Goal: Book appointment/travel/reservation

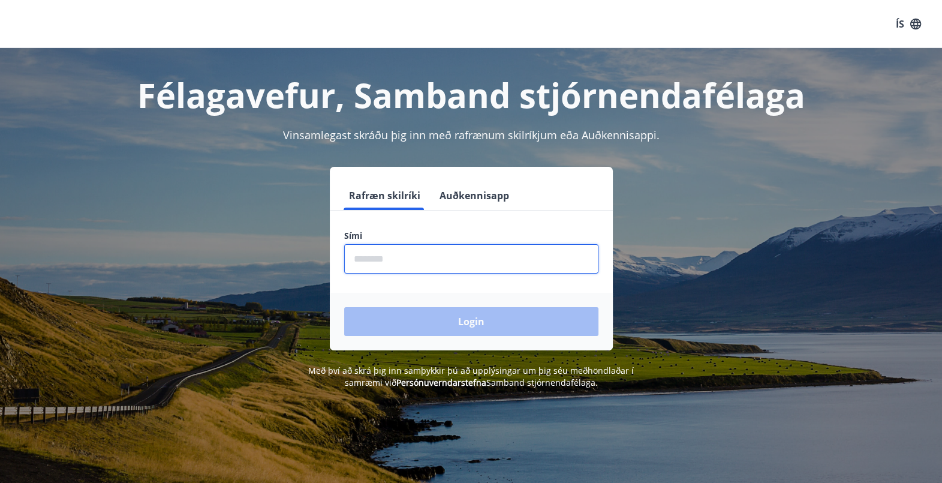
click at [429, 251] on input "phone" at bounding box center [471, 258] width 254 height 29
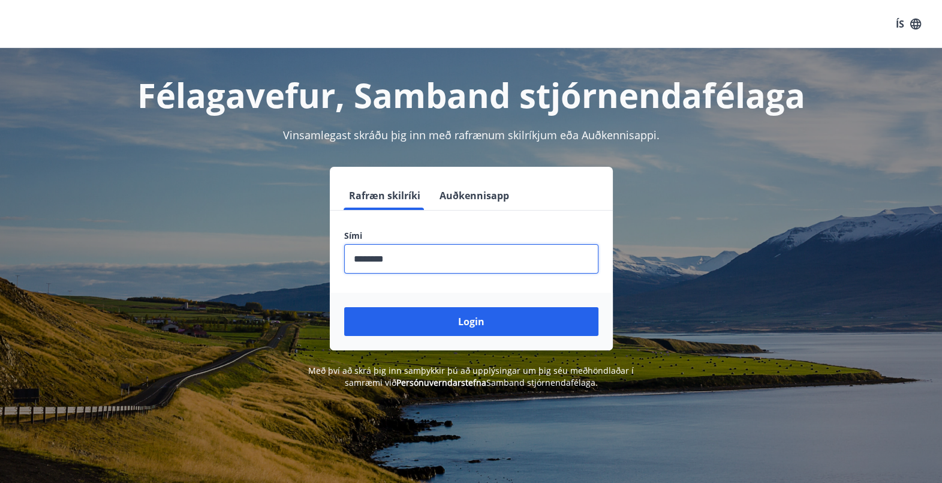
type input "********"
click at [344, 307] on button "Login" at bounding box center [471, 321] width 254 height 29
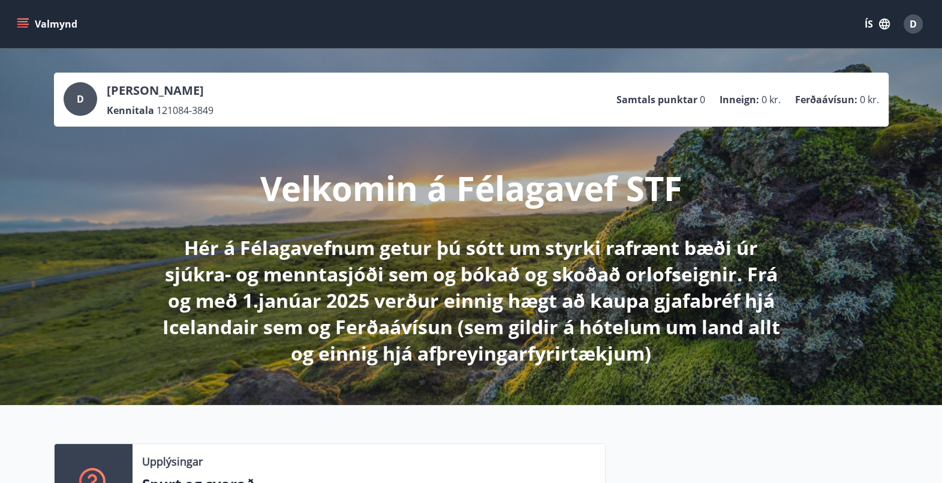
click at [24, 26] on icon "menu" at bounding box center [22, 26] width 11 height 1
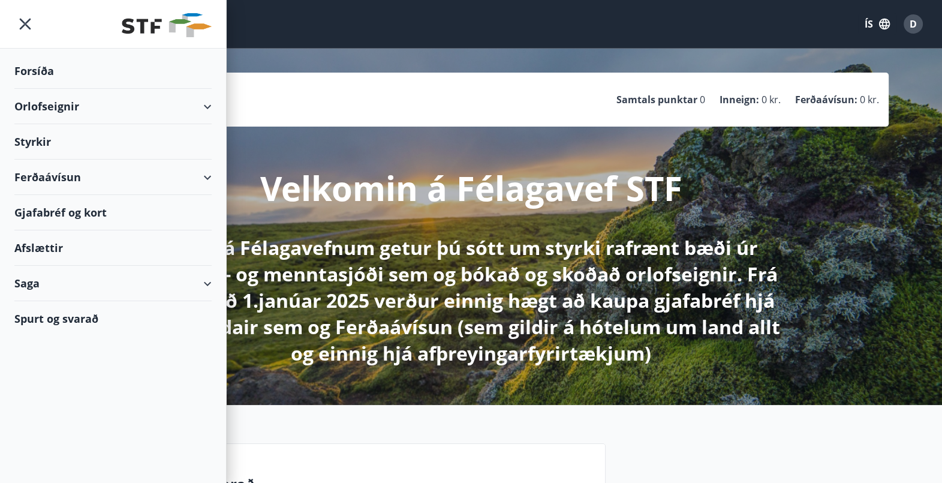
click at [49, 101] on div "Orlofseignir" at bounding box center [112, 106] width 197 height 35
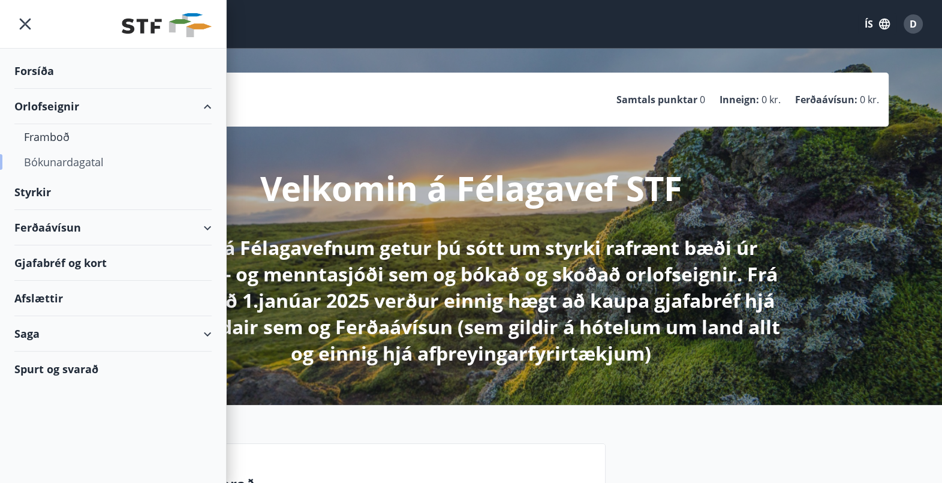
click at [58, 166] on div "Bókunardagatal" at bounding box center [113, 161] width 178 height 25
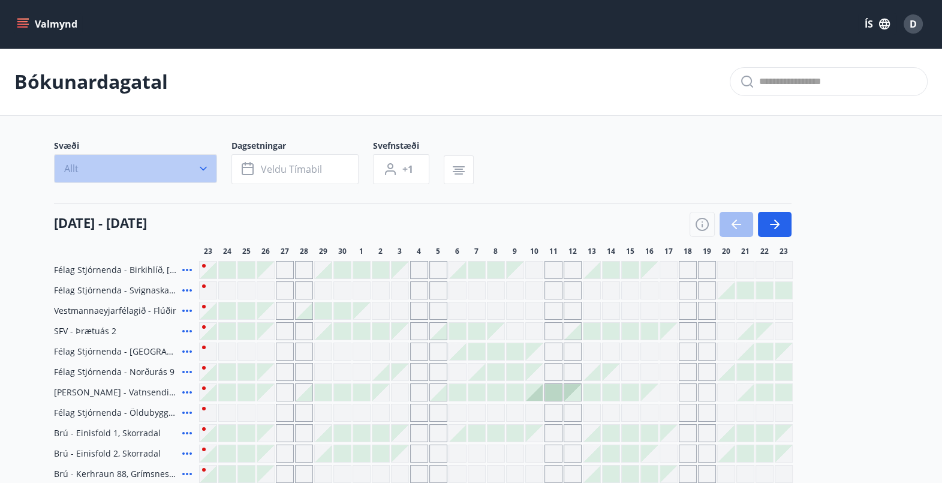
click at [125, 169] on button "Allt" at bounding box center [135, 168] width 163 height 29
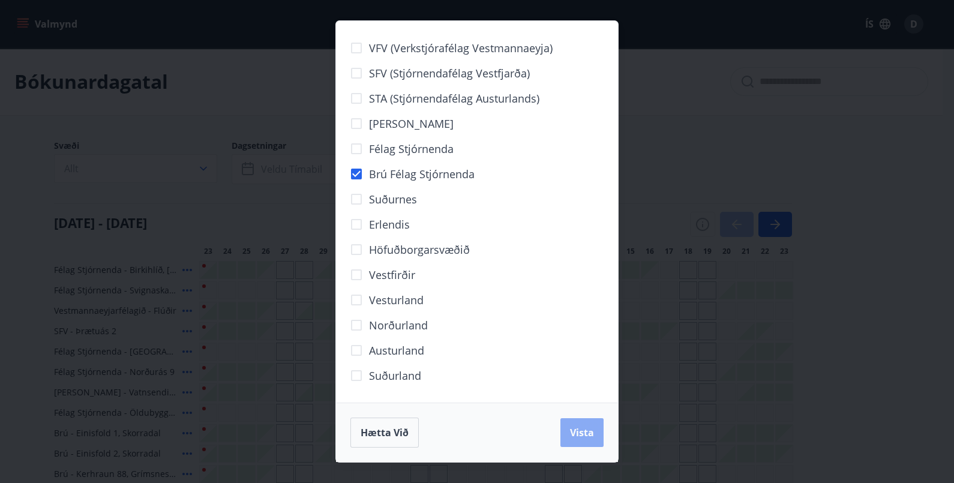
click at [574, 431] on span "Vista" at bounding box center [582, 432] width 24 height 13
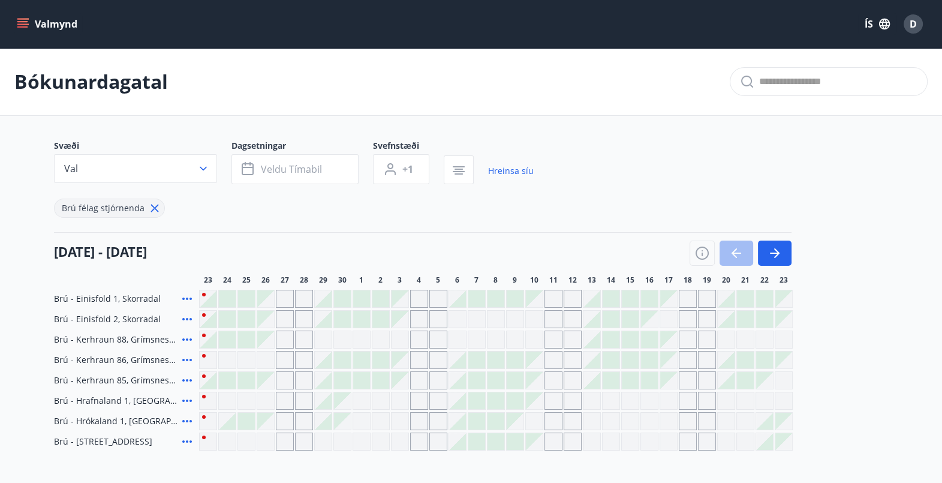
scroll to position [116, 0]
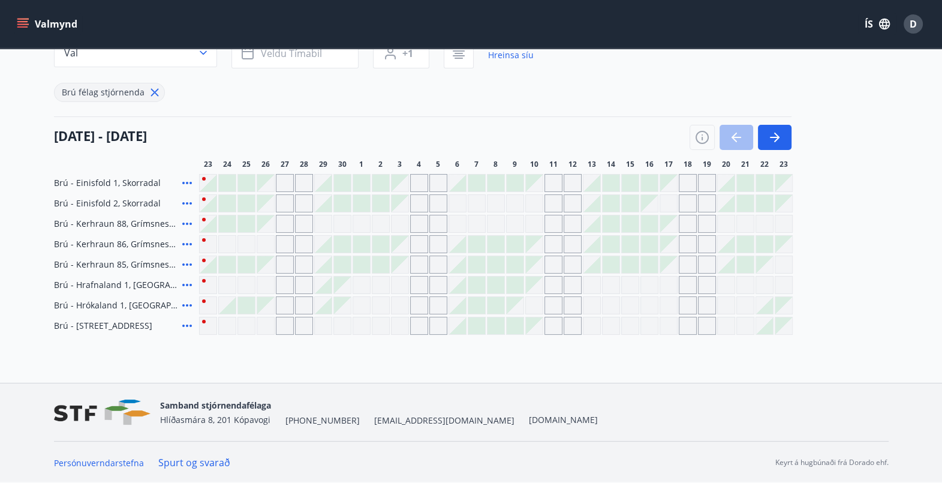
click at [341, 261] on div at bounding box center [342, 264] width 17 height 17
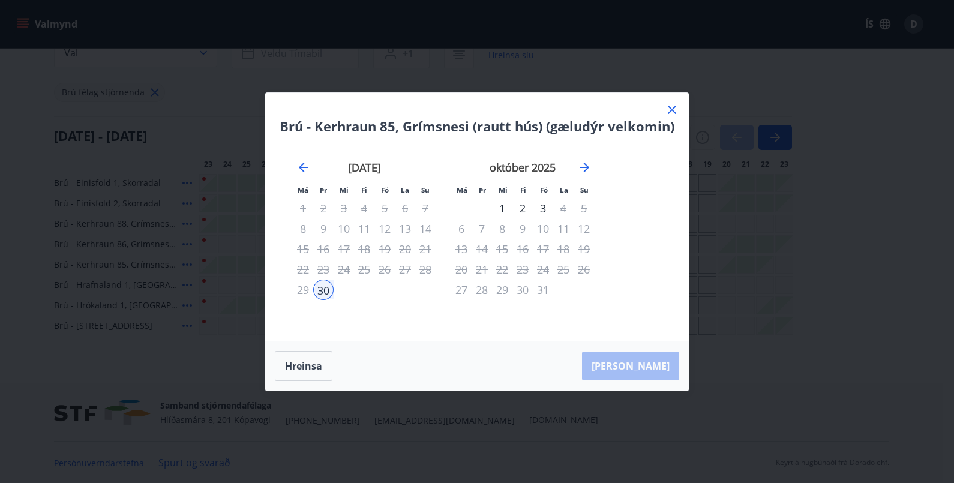
click at [523, 207] on div "2" at bounding box center [522, 208] width 20 height 20
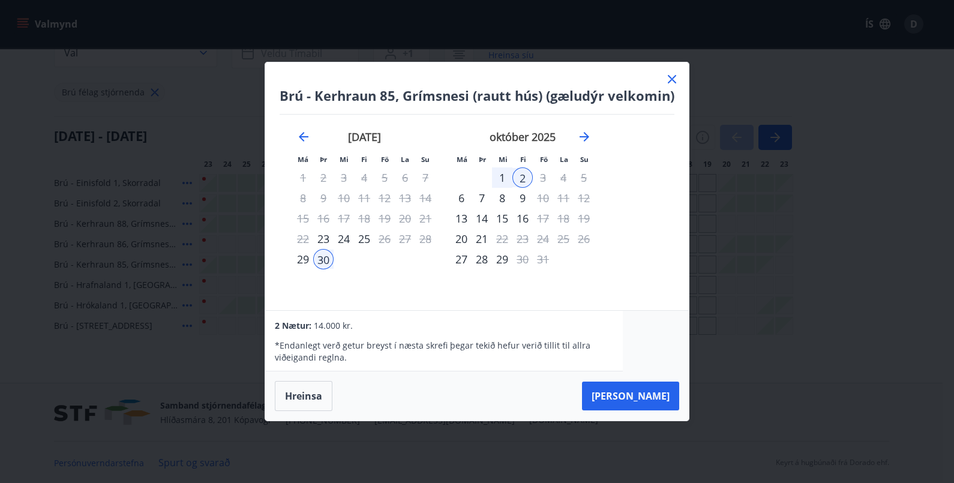
click at [673, 81] on icon at bounding box center [672, 79] width 8 height 8
